Goal: Navigation & Orientation: Find specific page/section

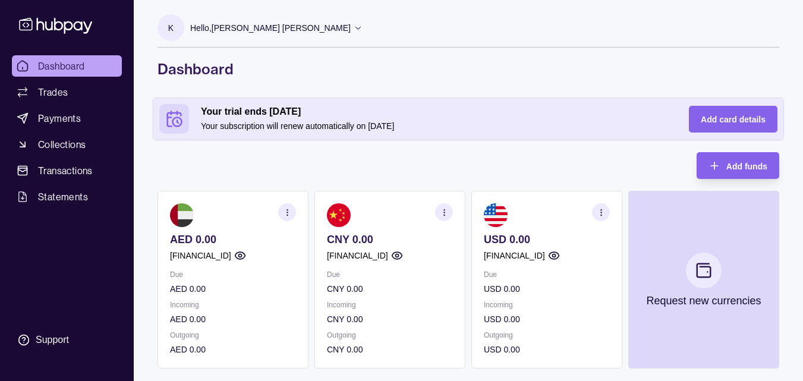
click at [354, 25] on icon at bounding box center [358, 27] width 9 height 9
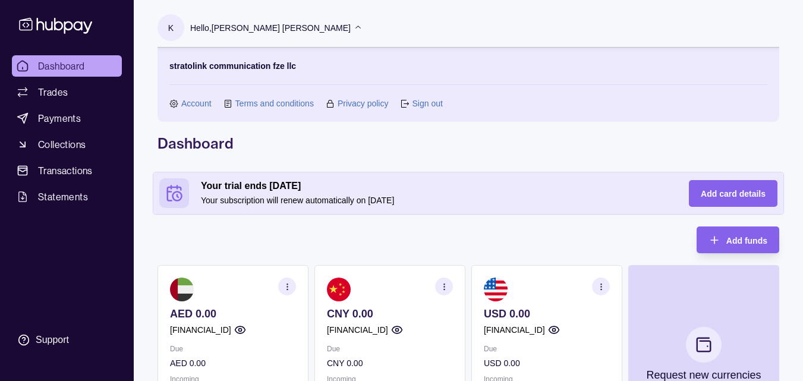
click at [354, 25] on icon at bounding box center [358, 27] width 9 height 9
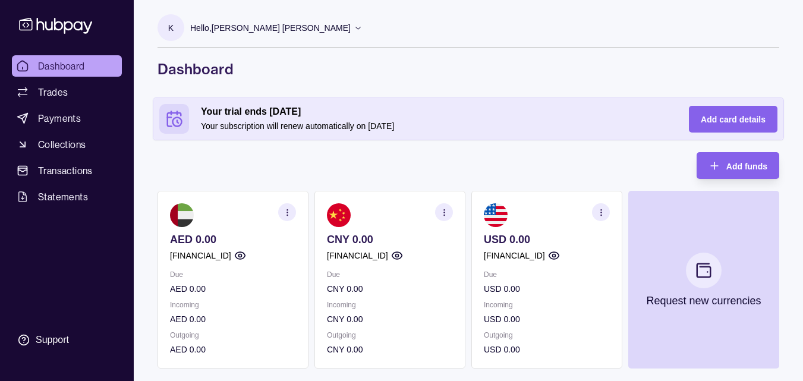
click at [250, 334] on section "AED 0.00 AE560960000536060001587 Due AED 0.00 Incoming AED 0.00 Outgoing AED 0.…" at bounding box center [233, 280] width 151 height 178
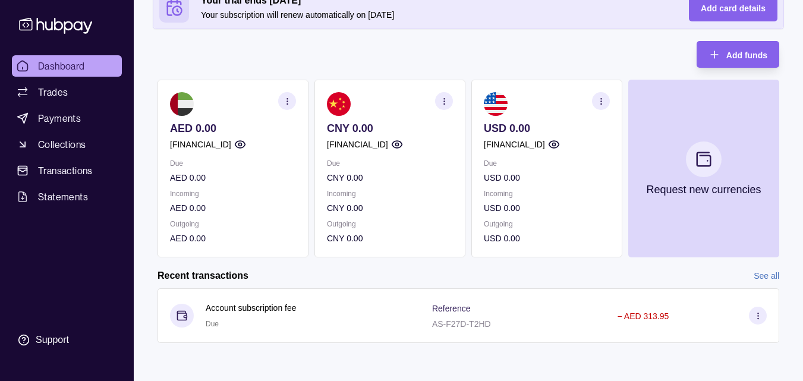
click at [775, 273] on link "See all" at bounding box center [767, 275] width 26 height 13
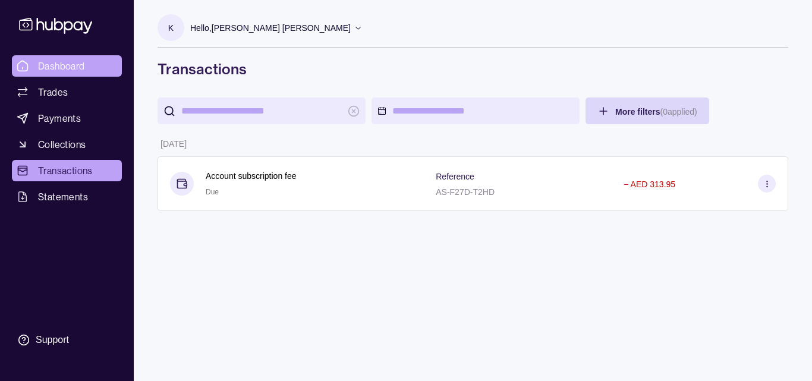
click at [85, 59] on link "Dashboard" at bounding box center [67, 65] width 110 height 21
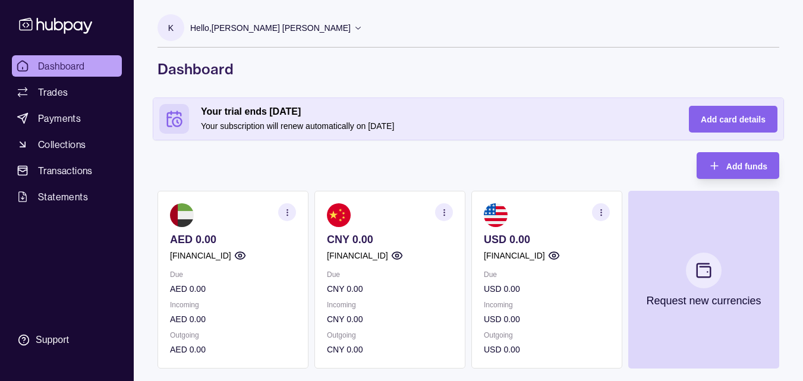
click at [180, 216] on img at bounding box center [182, 215] width 24 height 24
click at [282, 222] on section "AED 0.00 AE560960000536060001587 Due AED 0.00 Incoming AED 0.00 Outgoing AED 0.…" at bounding box center [233, 280] width 151 height 178
click at [284, 216] on icon "button" at bounding box center [287, 212] width 9 height 9
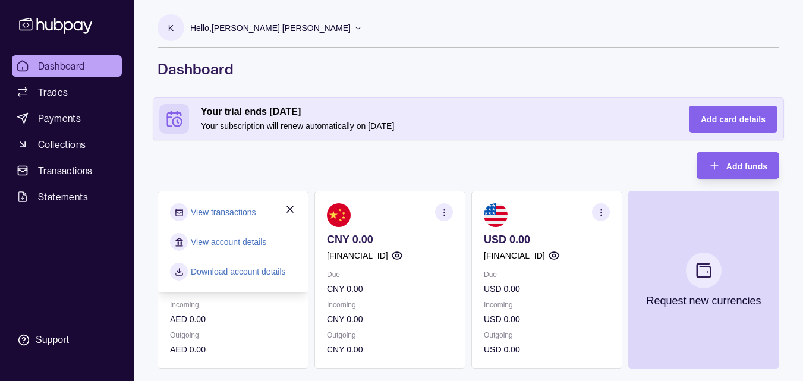
click at [248, 239] on link "View account details" at bounding box center [229, 241] width 76 height 13
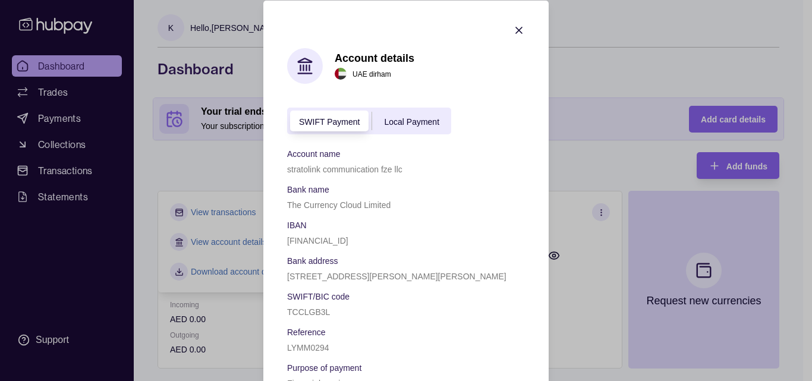
click at [514, 24] on icon "button" at bounding box center [519, 30] width 12 height 12
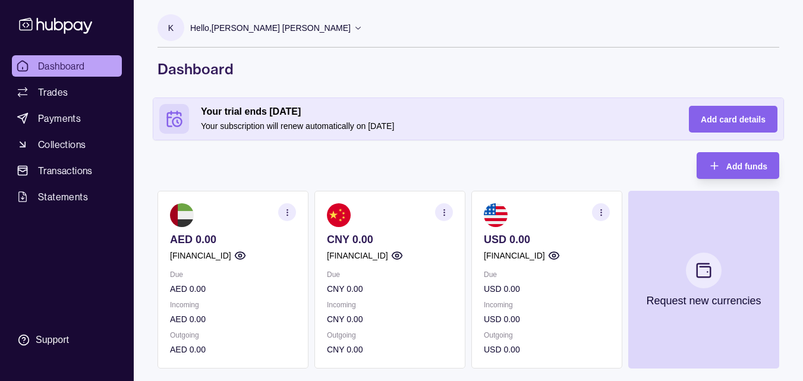
click at [190, 210] on img at bounding box center [182, 215] width 24 height 24
click at [76, 114] on span "Payments" at bounding box center [59, 118] width 43 height 14
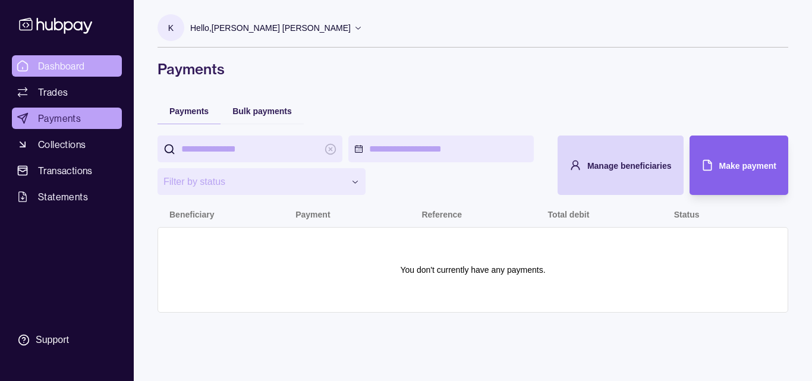
click at [60, 72] on span "Dashboard" at bounding box center [61, 66] width 47 height 14
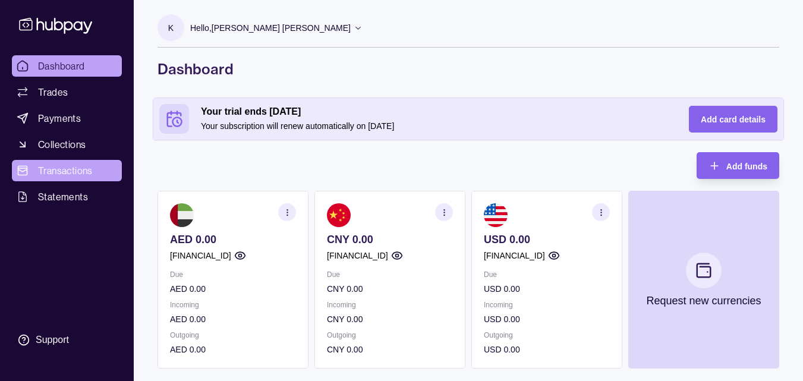
click at [77, 169] on span "Transactions" at bounding box center [65, 170] width 55 height 14
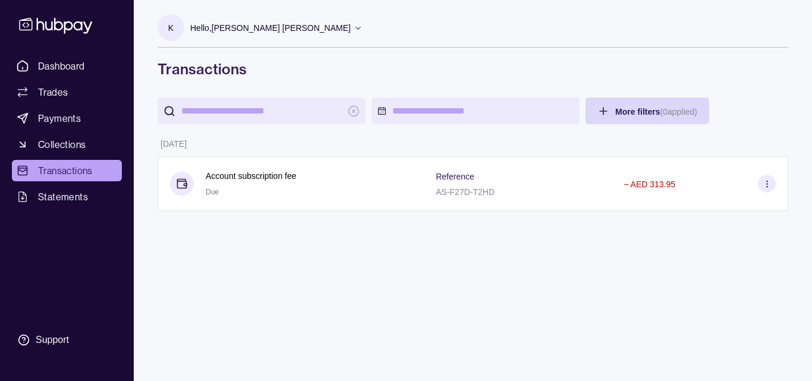
click at [383, 111] on html "Dashboard Trades Payments Collections Transactions Statements Support k Hello, …" at bounding box center [406, 190] width 812 height 381
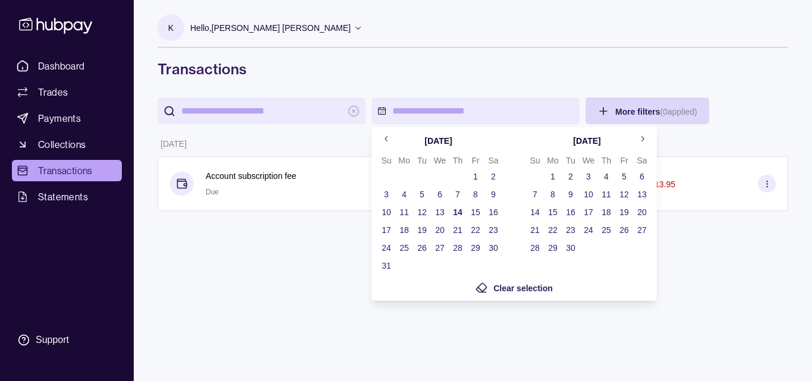
click at [470, 171] on button "1" at bounding box center [475, 176] width 17 height 17
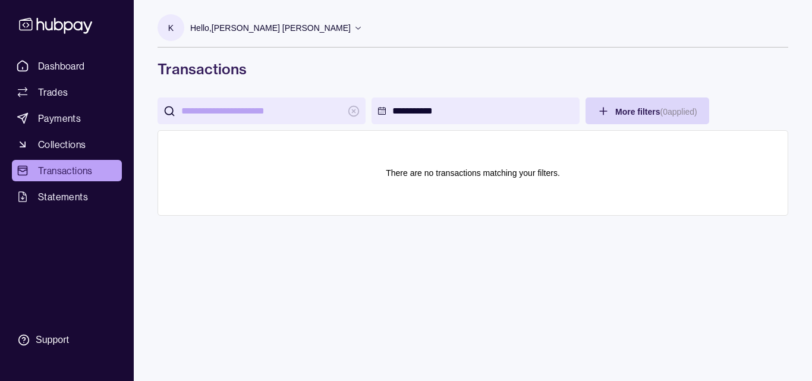
click at [355, 111] on html "**********" at bounding box center [406, 190] width 812 height 381
click at [419, 109] on html "**********" at bounding box center [406, 190] width 812 height 381
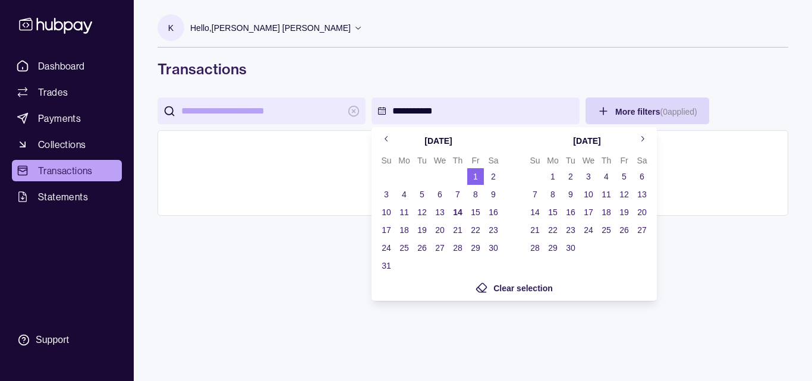
click at [383, 139] on icon "Go to previous month" at bounding box center [386, 138] width 9 height 9
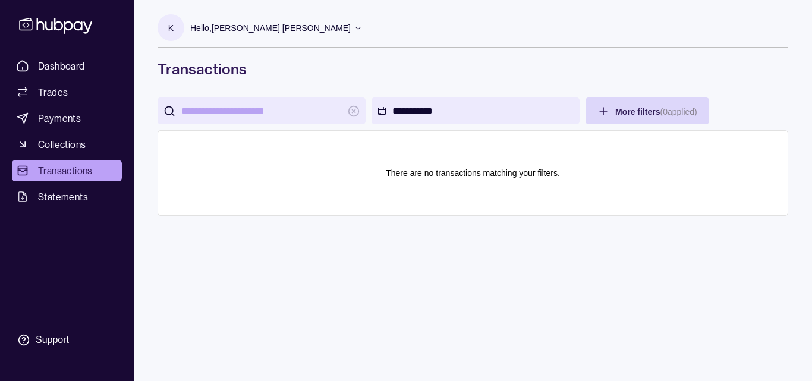
click at [696, 221] on html "**********" at bounding box center [406, 190] width 812 height 381
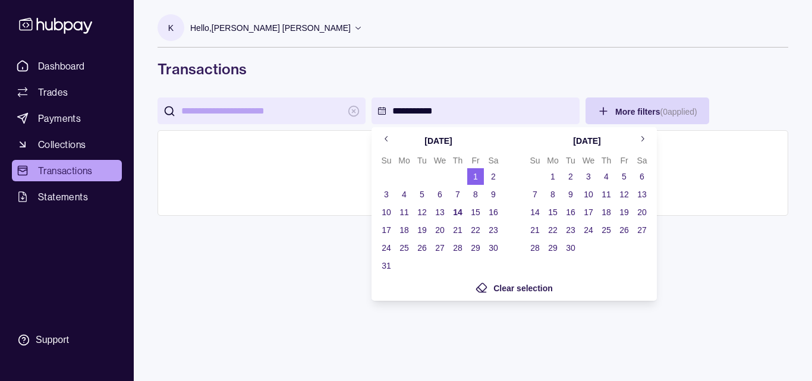
click at [438, 111] on html "**********" at bounding box center [406, 190] width 812 height 381
click at [461, 212] on button "14" at bounding box center [457, 212] width 17 height 17
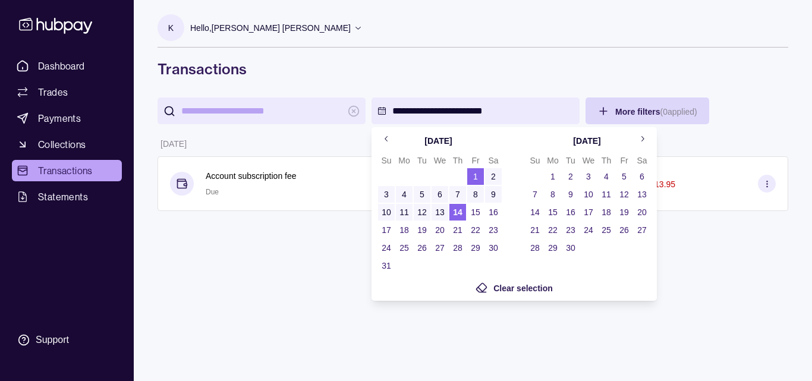
click at [733, 198] on html "**********" at bounding box center [406, 190] width 812 height 381
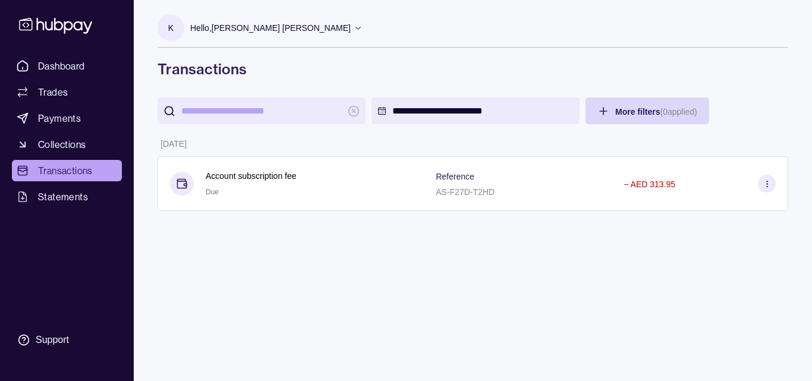
click at [495, 306] on div "**********" at bounding box center [473, 190] width 678 height 381
click at [67, 110] on link "Payments" at bounding box center [67, 118] width 110 height 21
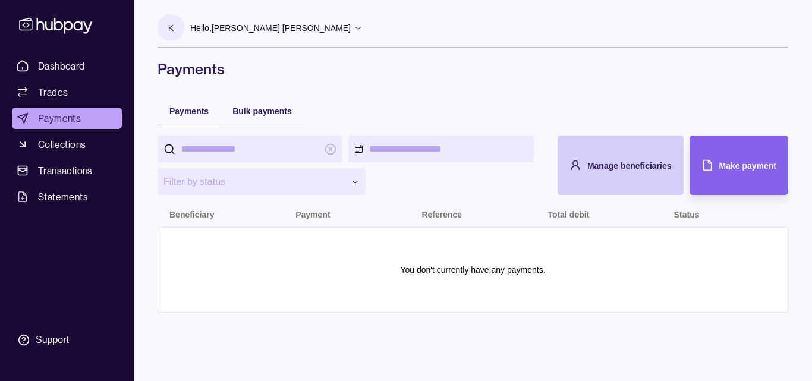
click at [599, 169] on span "Manage beneficiaries" at bounding box center [629, 166] width 84 height 10
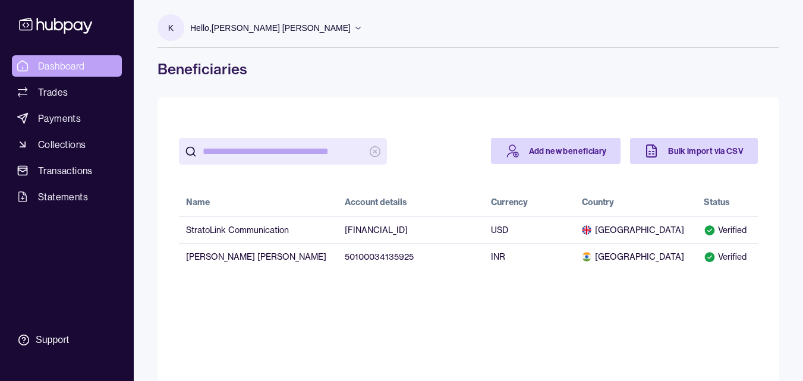
click at [69, 72] on span "Dashboard" at bounding box center [61, 66] width 47 height 14
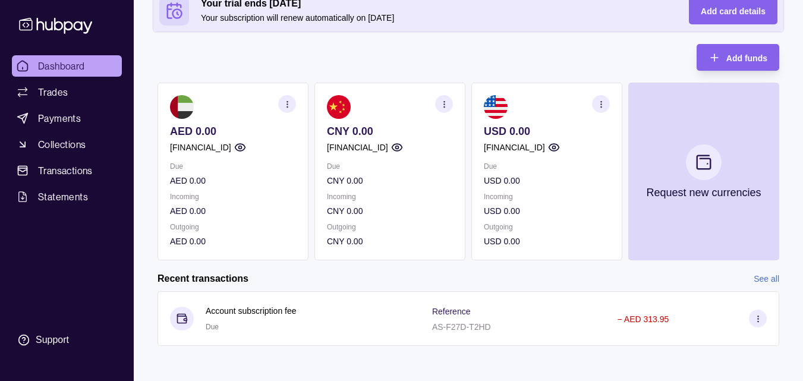
scroll to position [111, 0]
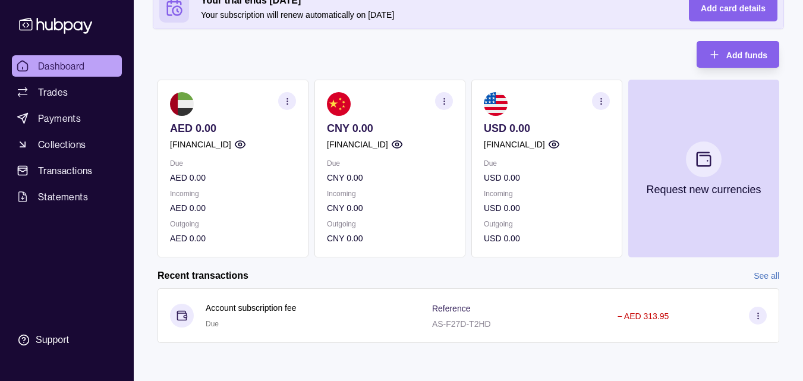
click at [769, 282] on link "See all" at bounding box center [767, 275] width 26 height 13
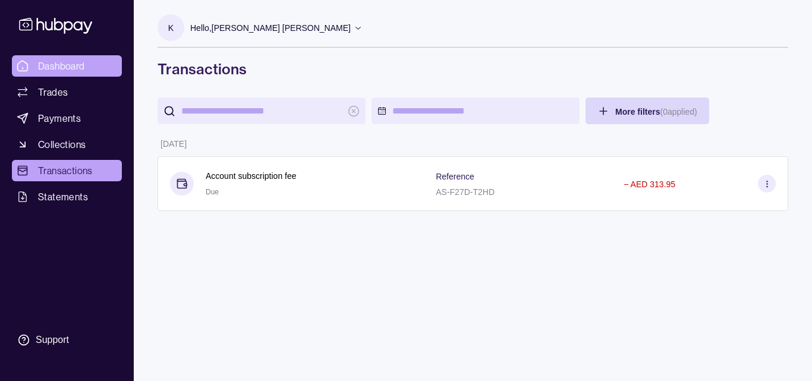
click at [77, 61] on span "Dashboard" at bounding box center [61, 66] width 47 height 14
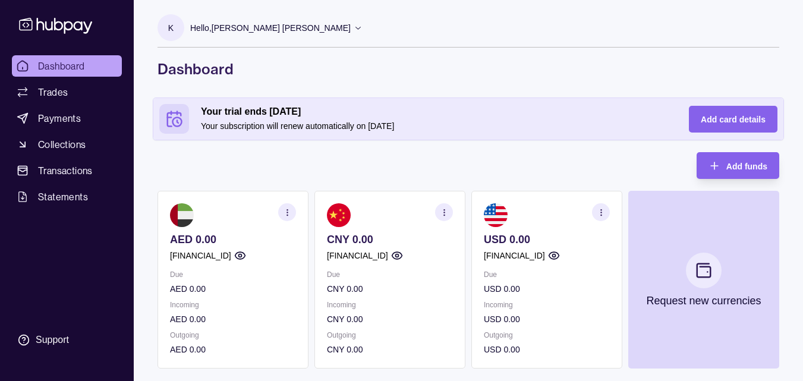
click at [64, 67] on span "Dashboard" at bounding box center [61, 66] width 47 height 14
